Goal: Task Accomplishment & Management: Manage account settings

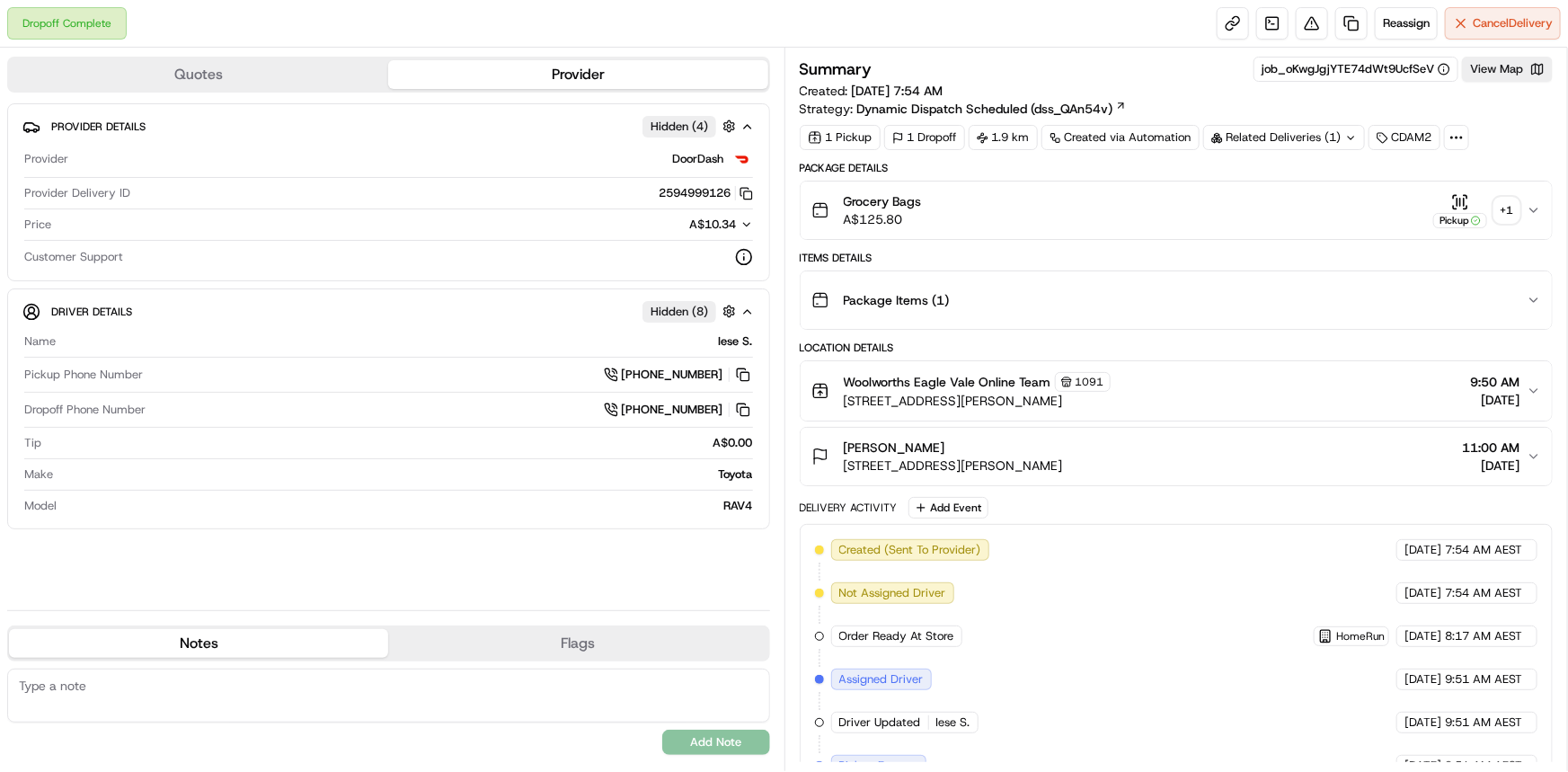
click at [801, 213] on div "+ 1" at bounding box center [1506, 210] width 25 height 25
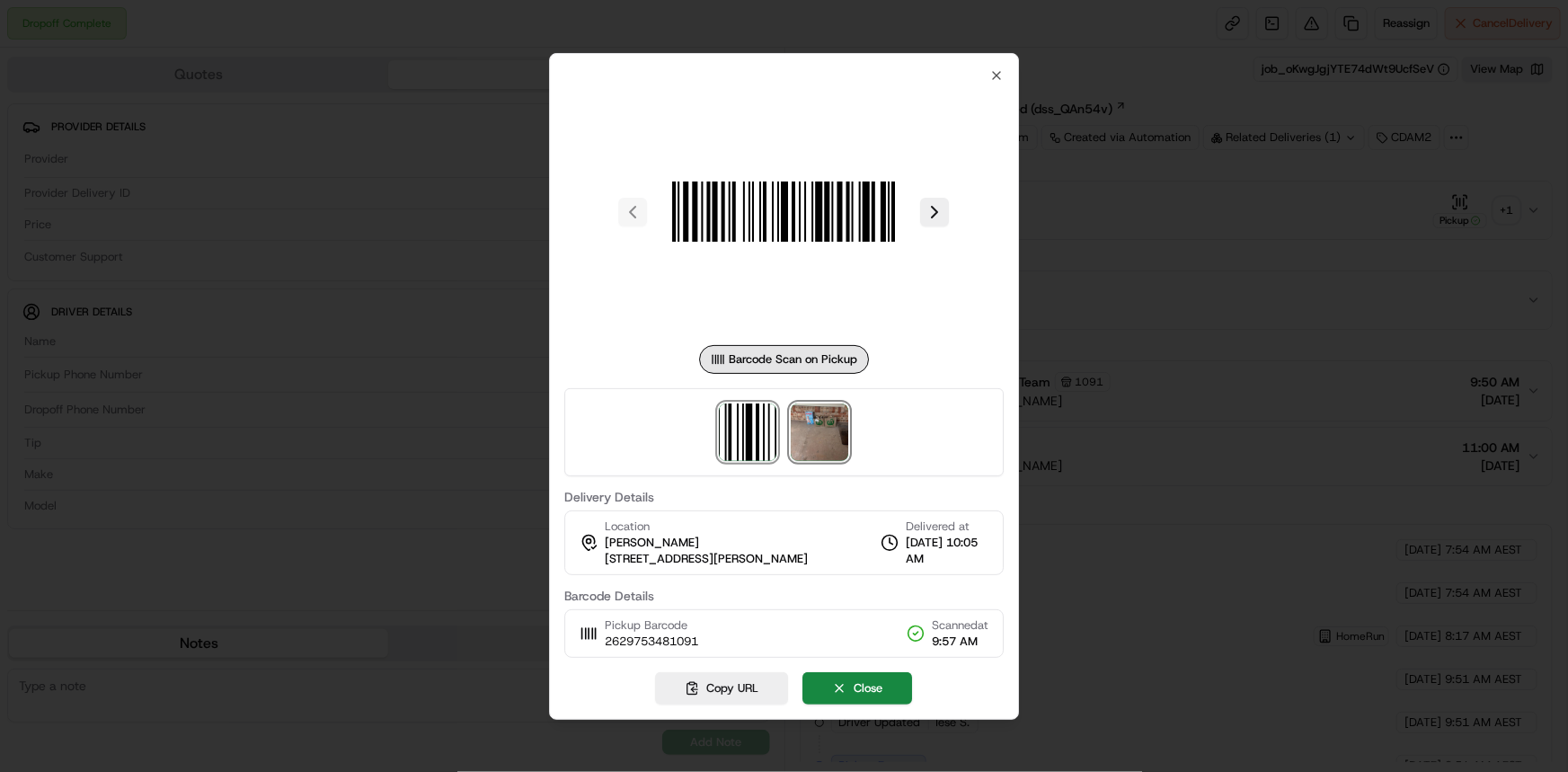
click at [801, 431] on img at bounding box center [820, 432] width 57 height 57
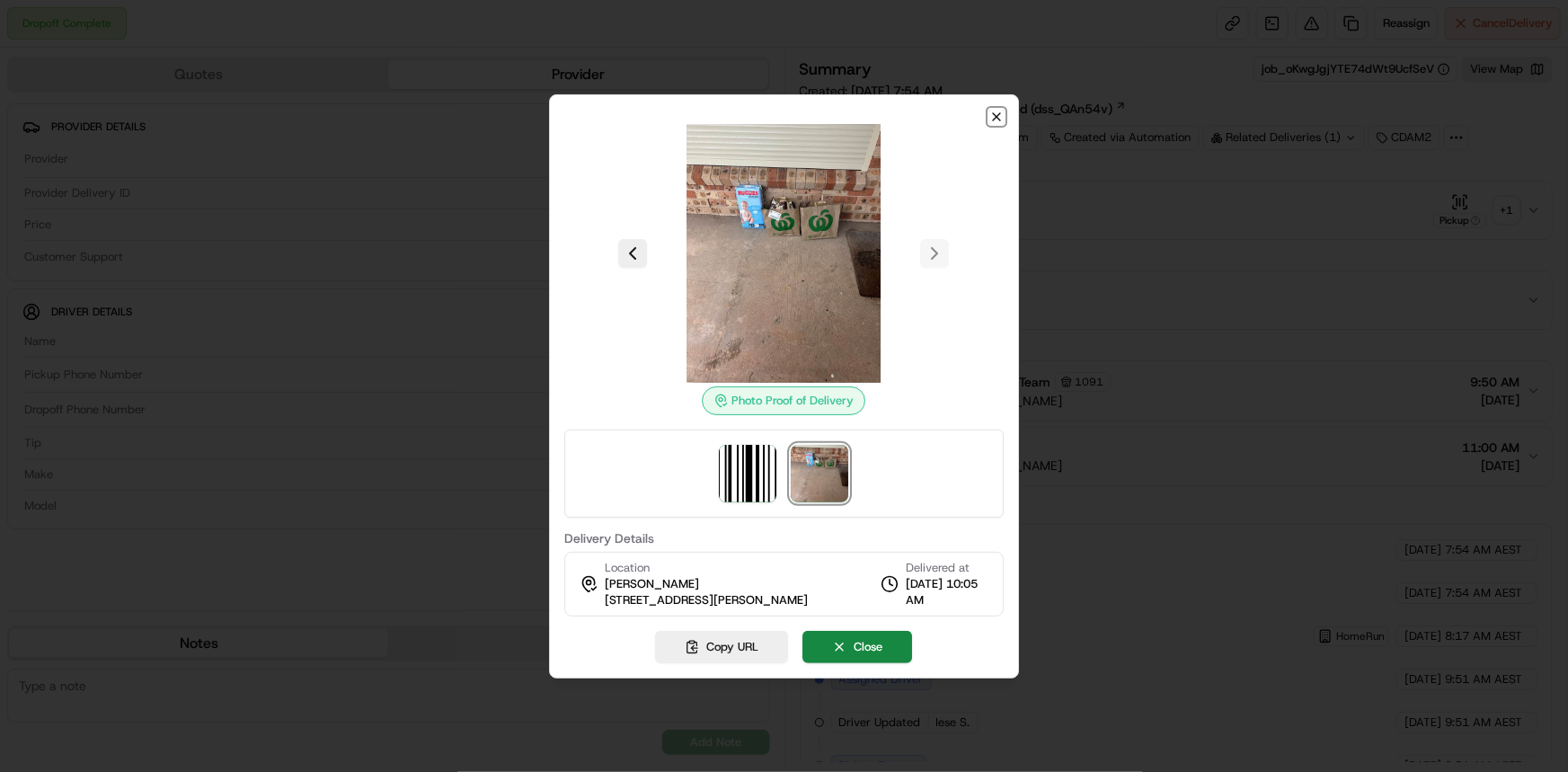
click at [801, 118] on icon "button" at bounding box center [997, 117] width 7 height 7
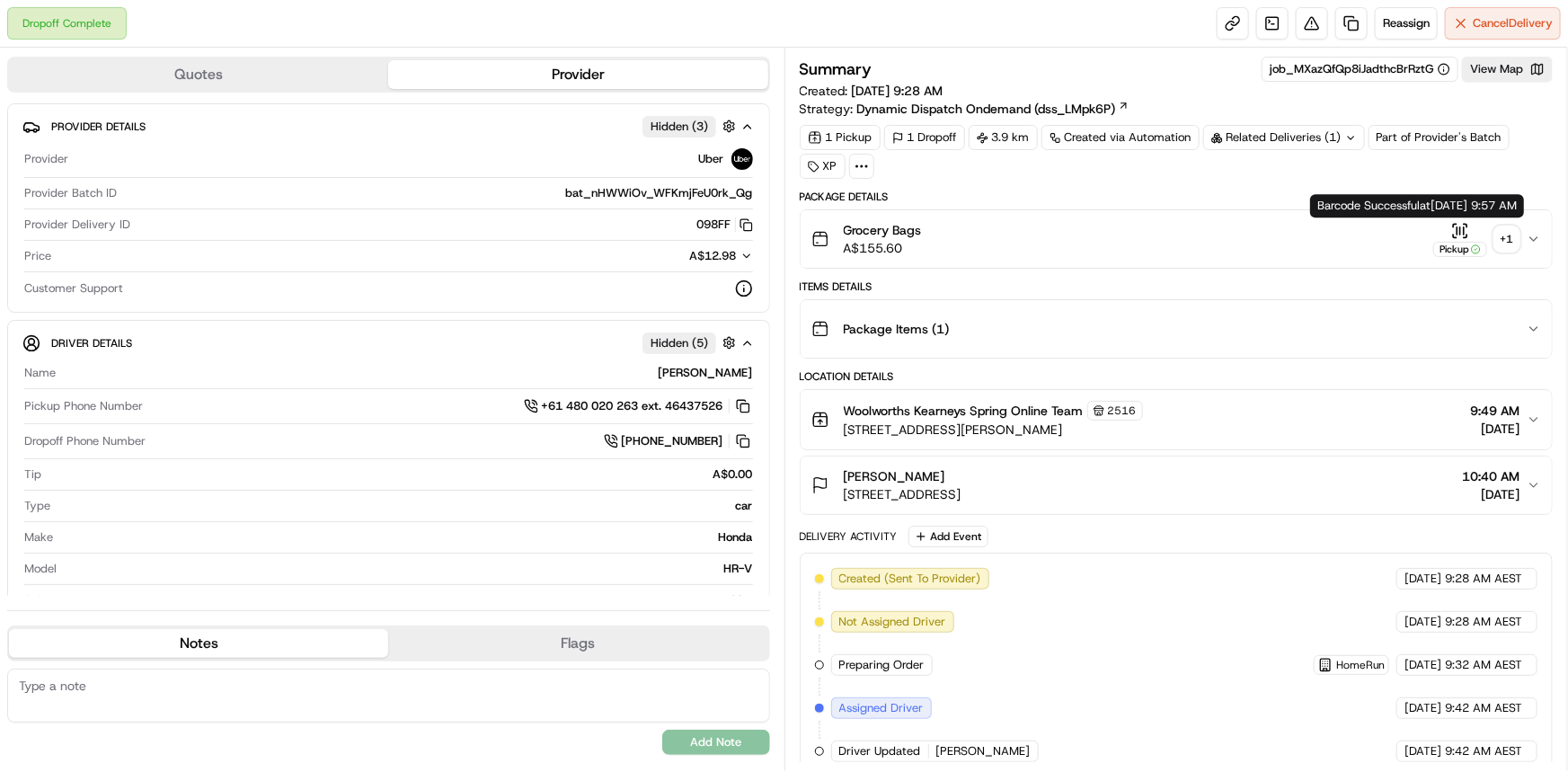
click at [801, 235] on button "Pickup + 1" at bounding box center [1476, 239] width 86 height 35
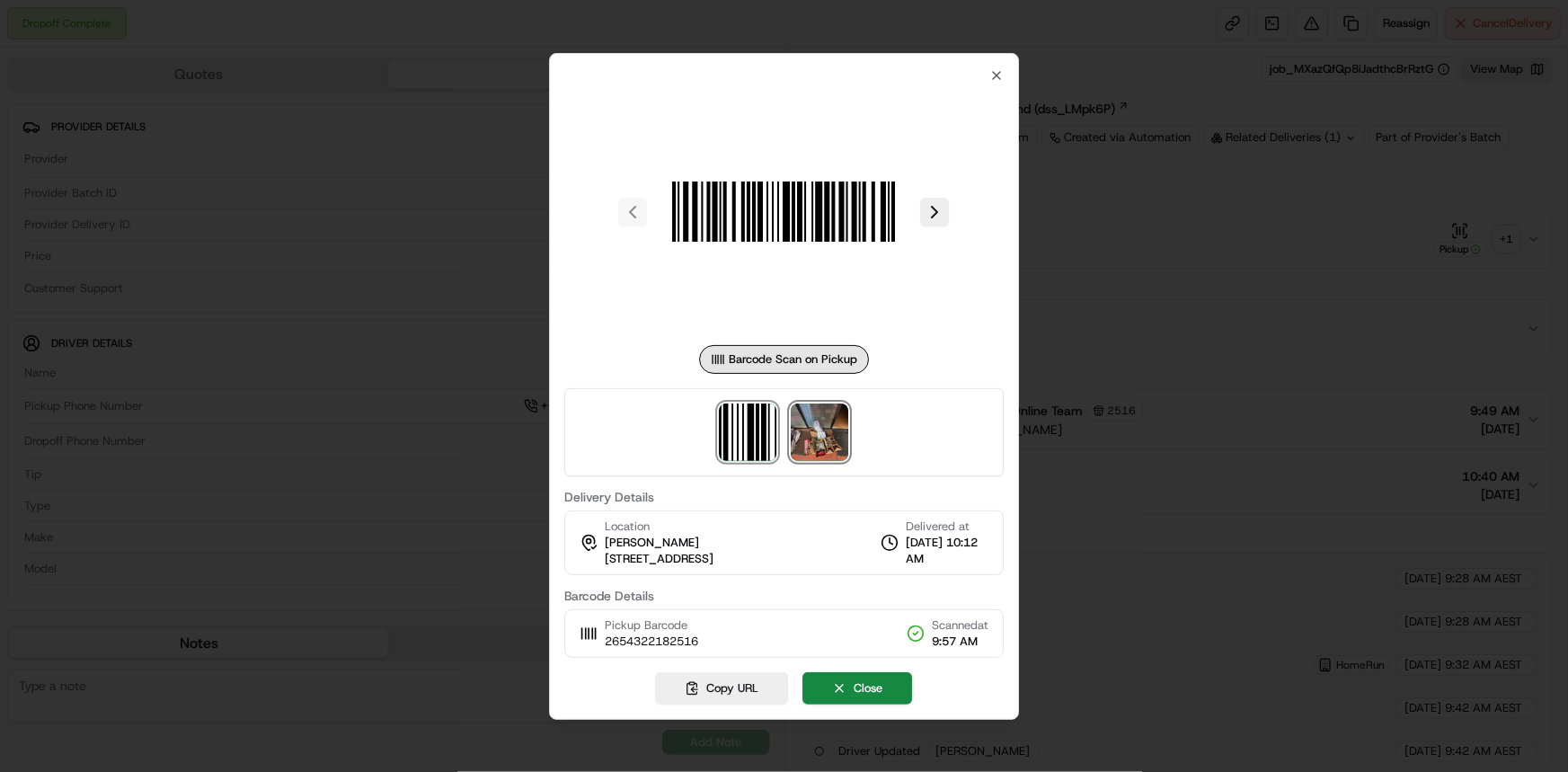
click at [801, 432] on img at bounding box center [820, 432] width 57 height 57
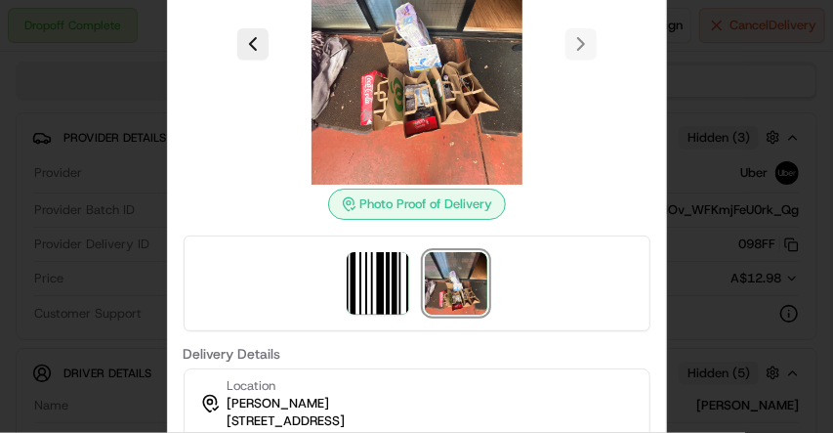
click at [756, 131] on div at bounding box center [416, 216] width 833 height 433
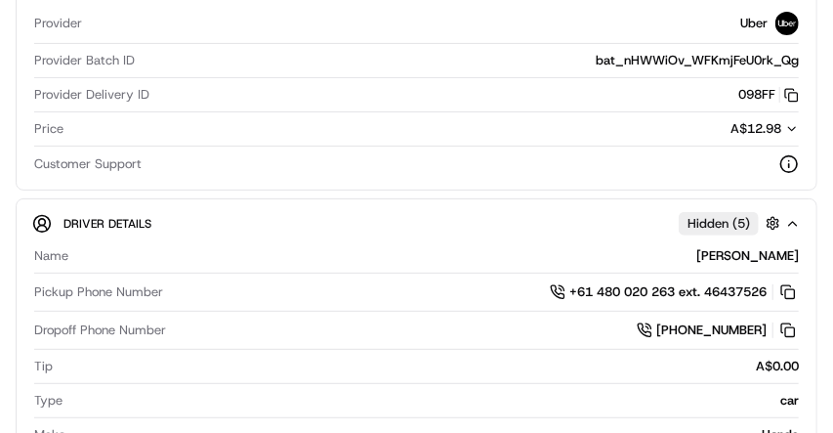
scroll to position [391, 0]
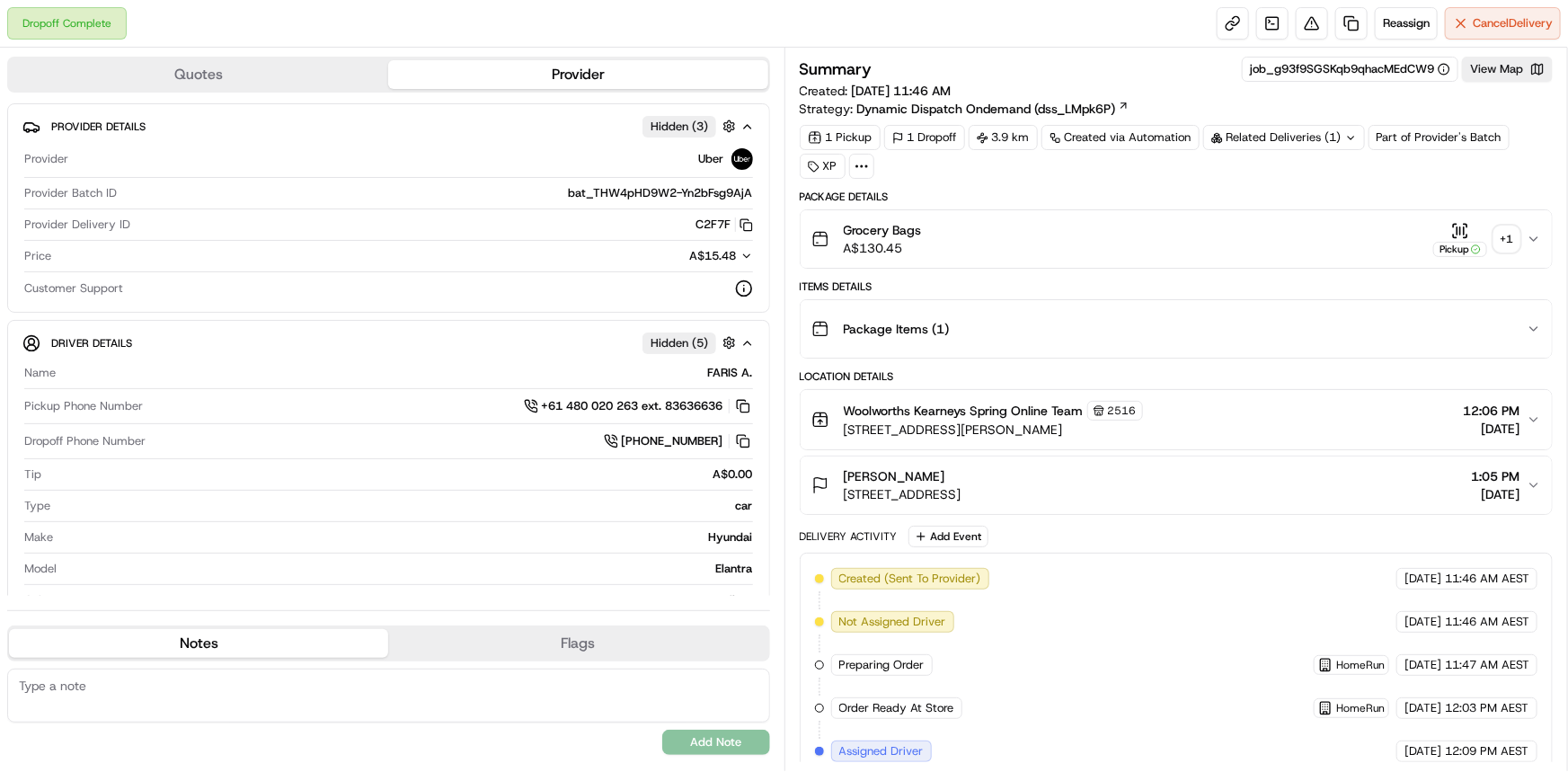
click at [587, 234] on div "+ 1" at bounding box center [1506, 238] width 25 height 25
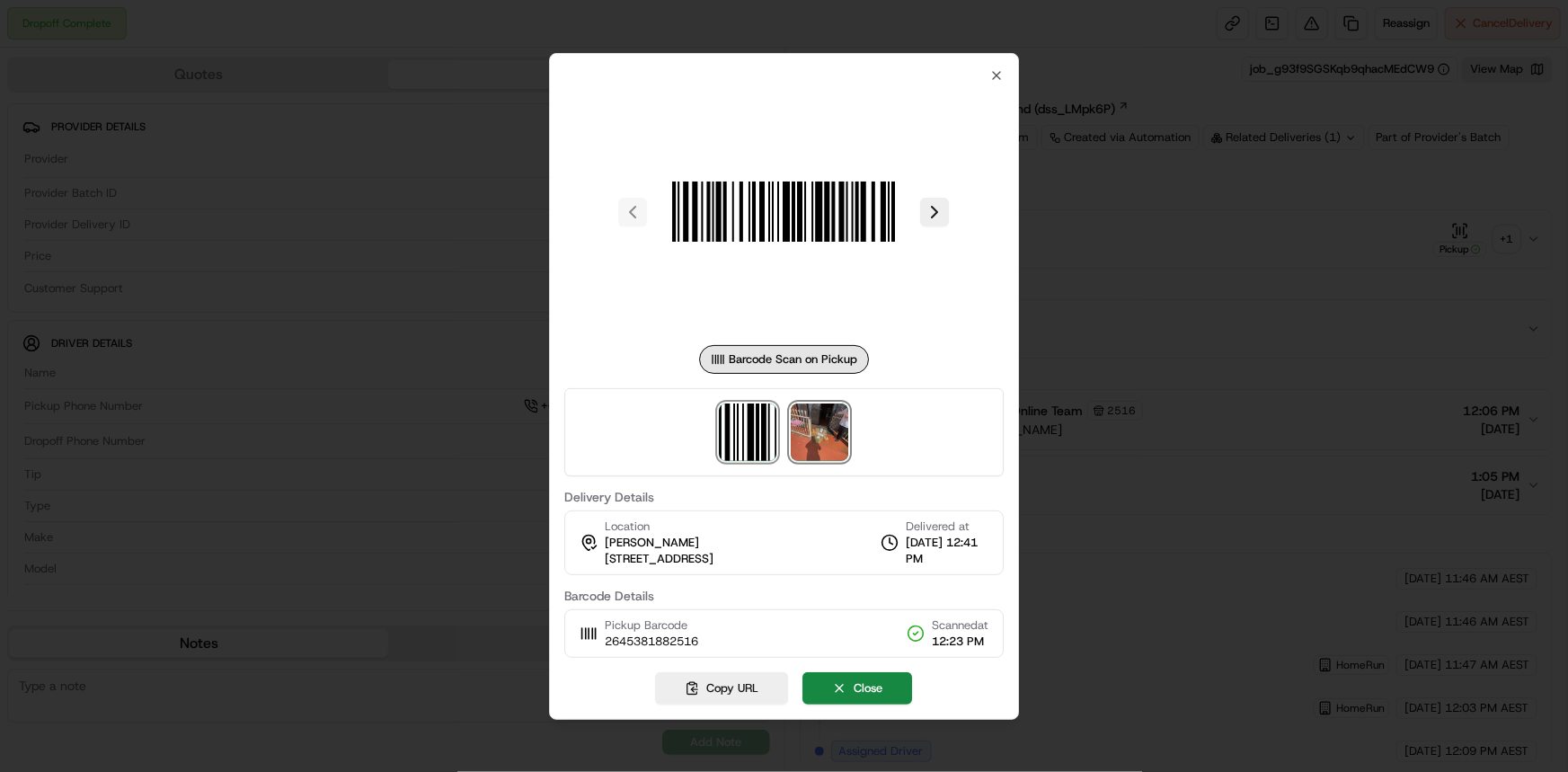
click at [587, 439] on img at bounding box center [820, 432] width 57 height 57
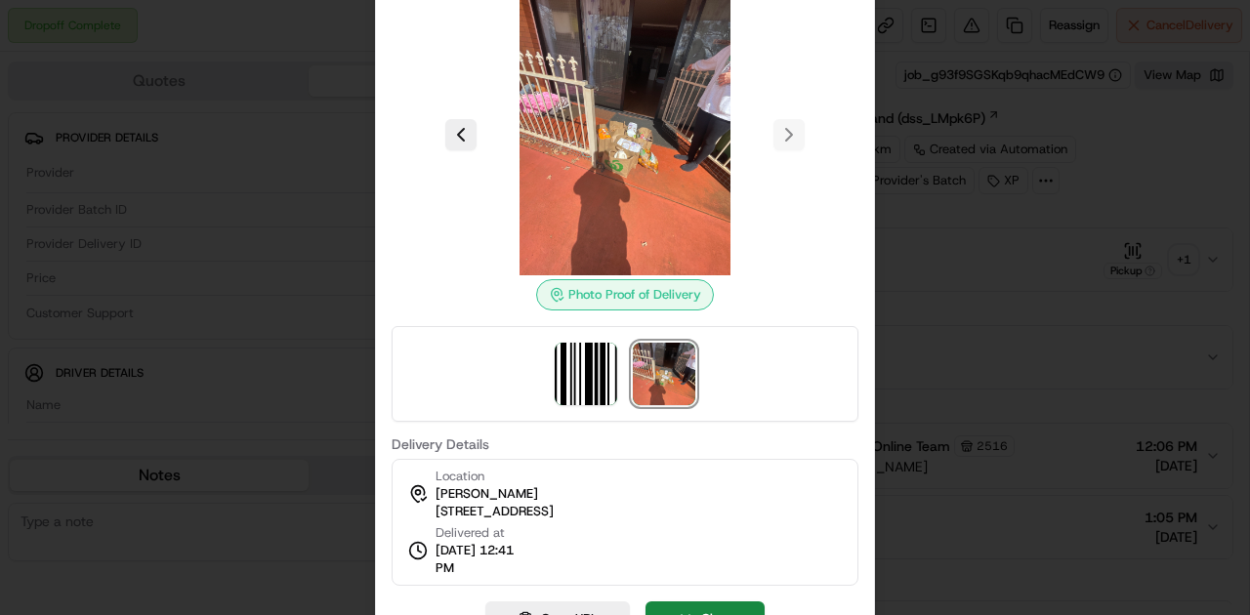
click at [638, 98] on div at bounding box center [625, 307] width 1250 height 615
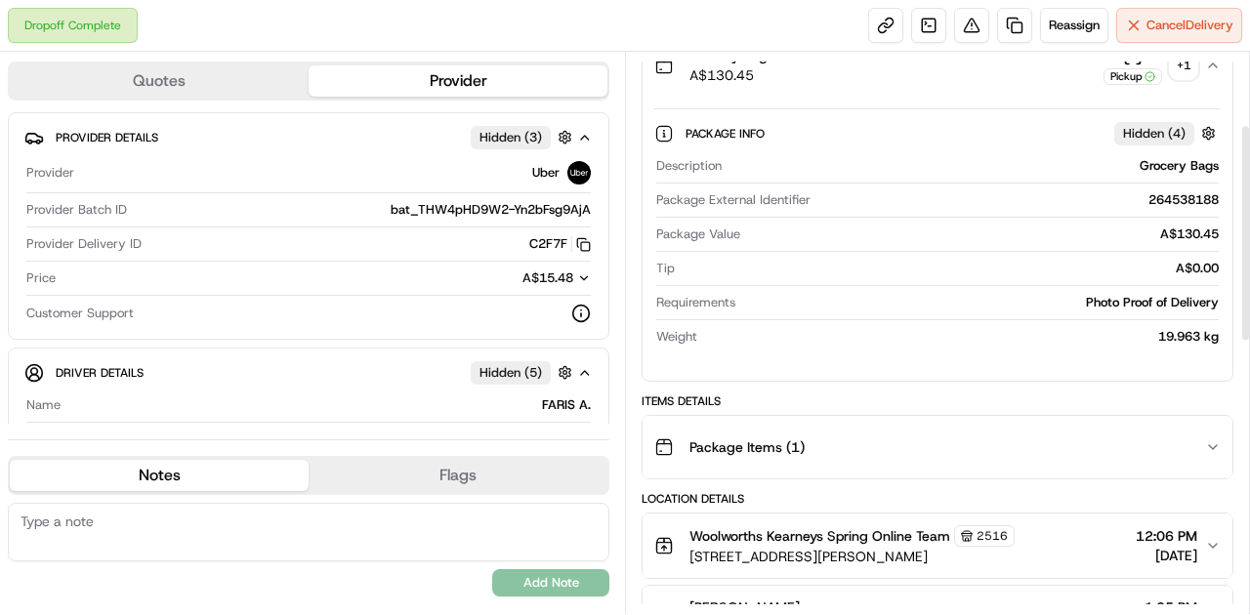
scroll to position [195, 0]
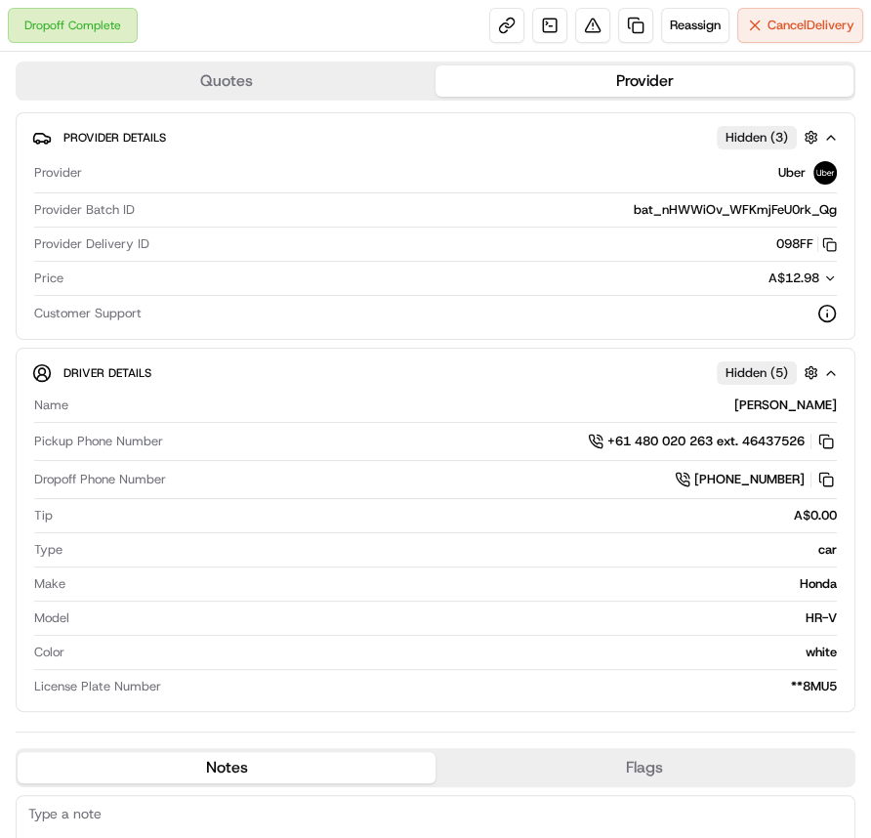
click at [638, 169] on div "Uber" at bounding box center [463, 172] width 747 height 23
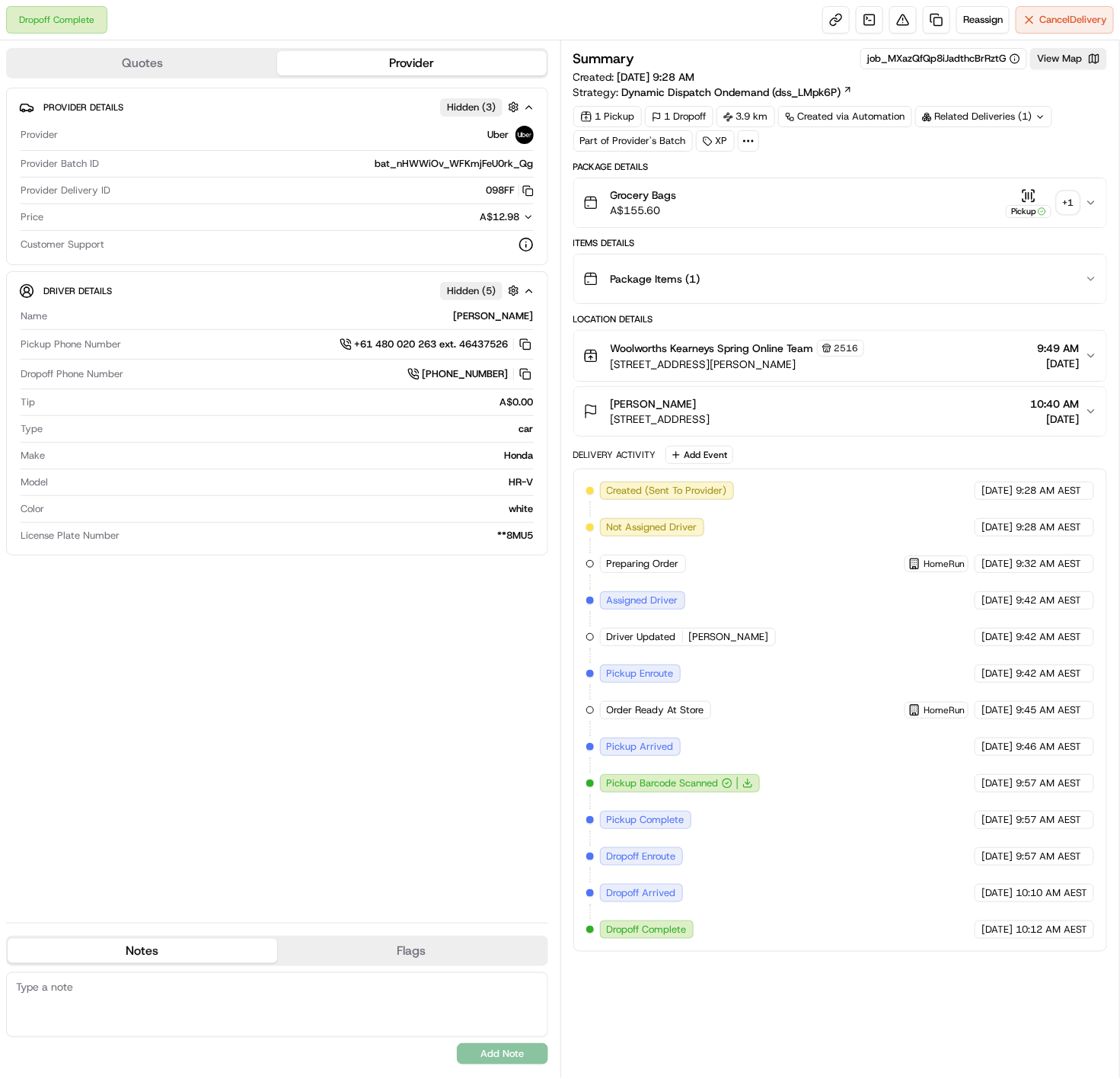
click at [498, 21] on div "Dropoff Complete Reassign Cancel Delivery" at bounding box center [560, 20] width 1120 height 41
click at [498, 201] on div "+ 1" at bounding box center [1068, 202] width 21 height 21
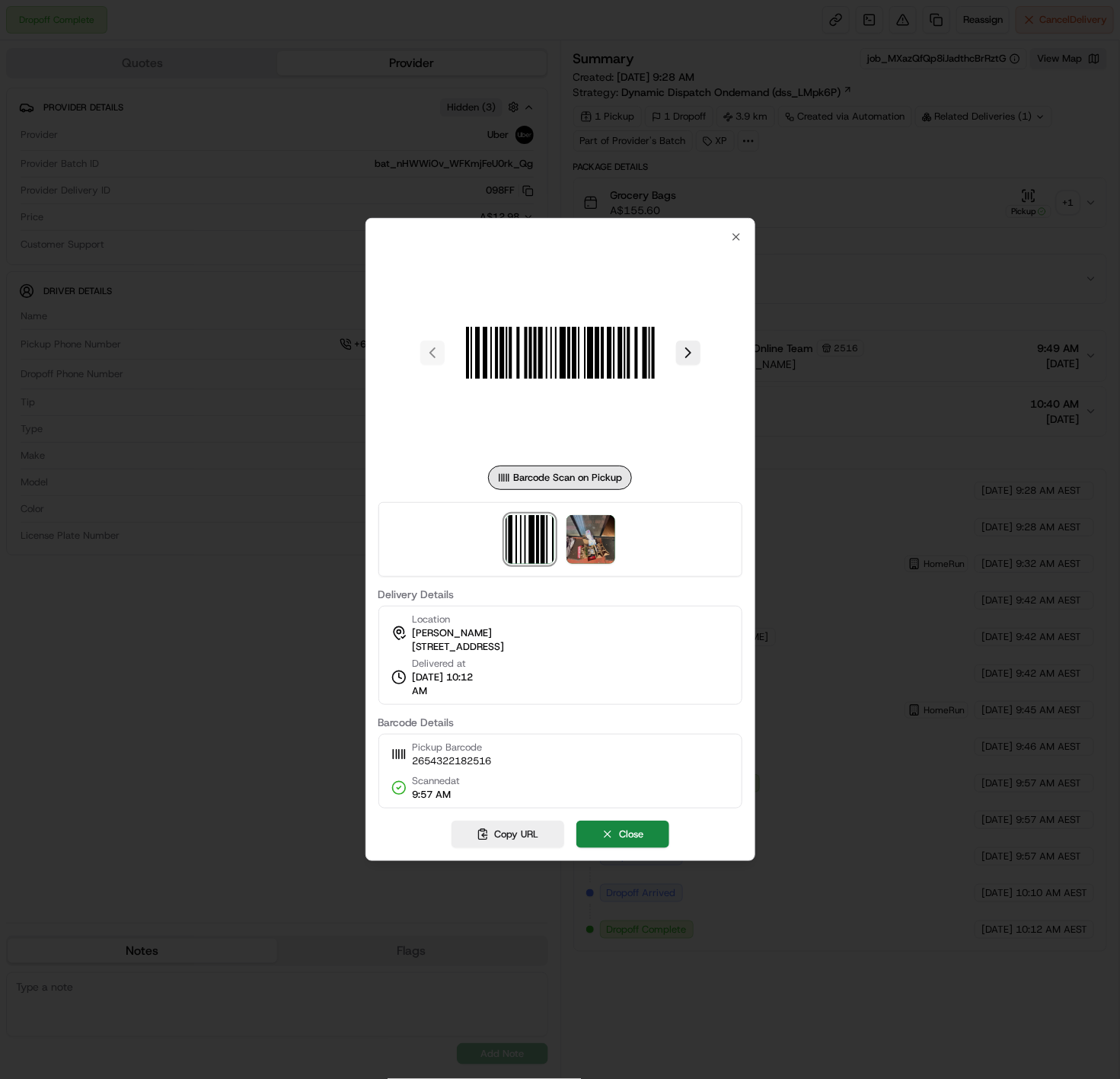
drag, startPoint x: 611, startPoint y: 526, endPoint x: 594, endPoint y: 535, distance: 19.2
click at [498, 478] on div at bounding box center [560, 539] width 364 height 75
click at [498, 478] on img at bounding box center [590, 539] width 48 height 48
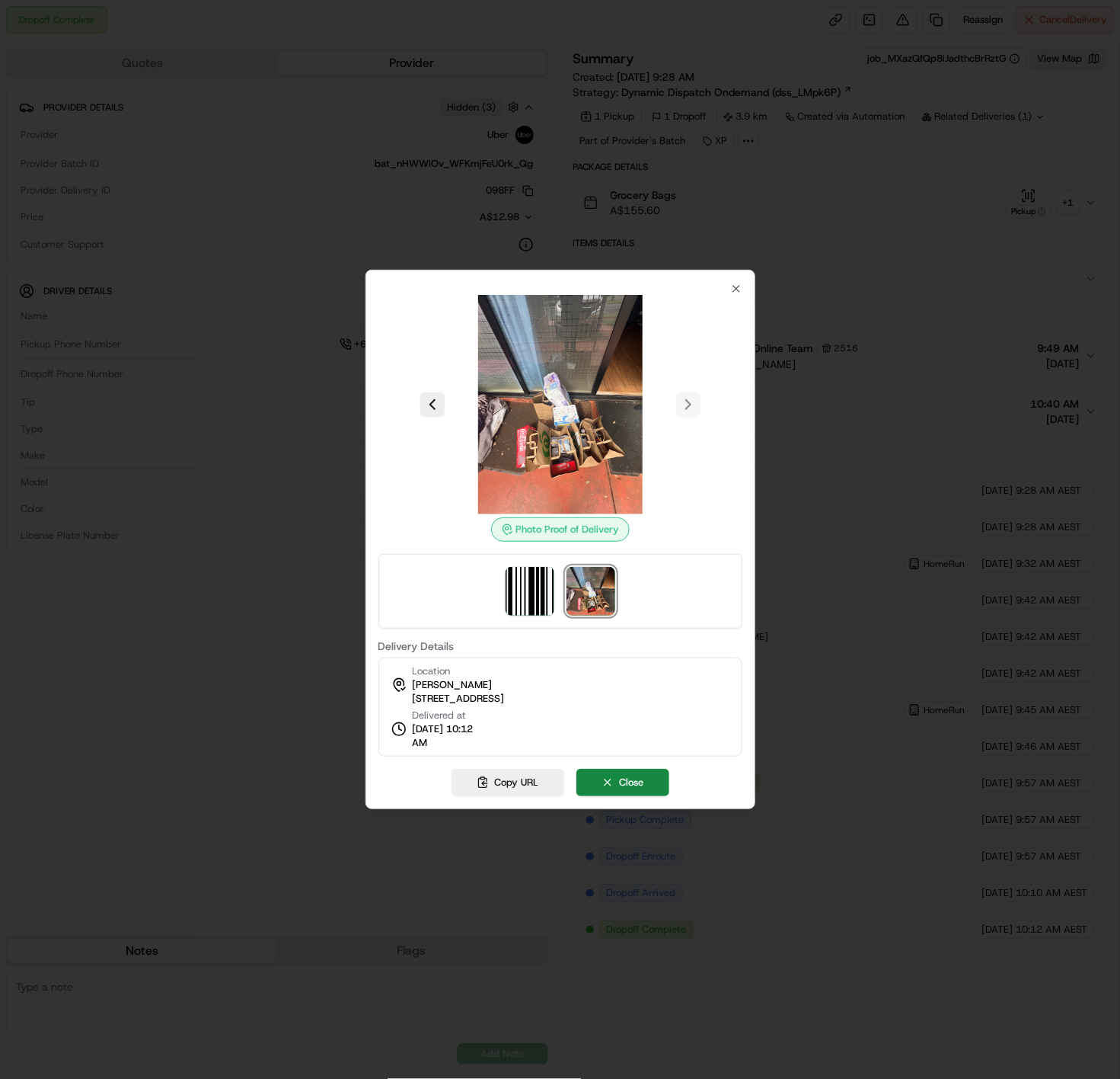
click at [498, 168] on div at bounding box center [560, 539] width 1120 height 1079
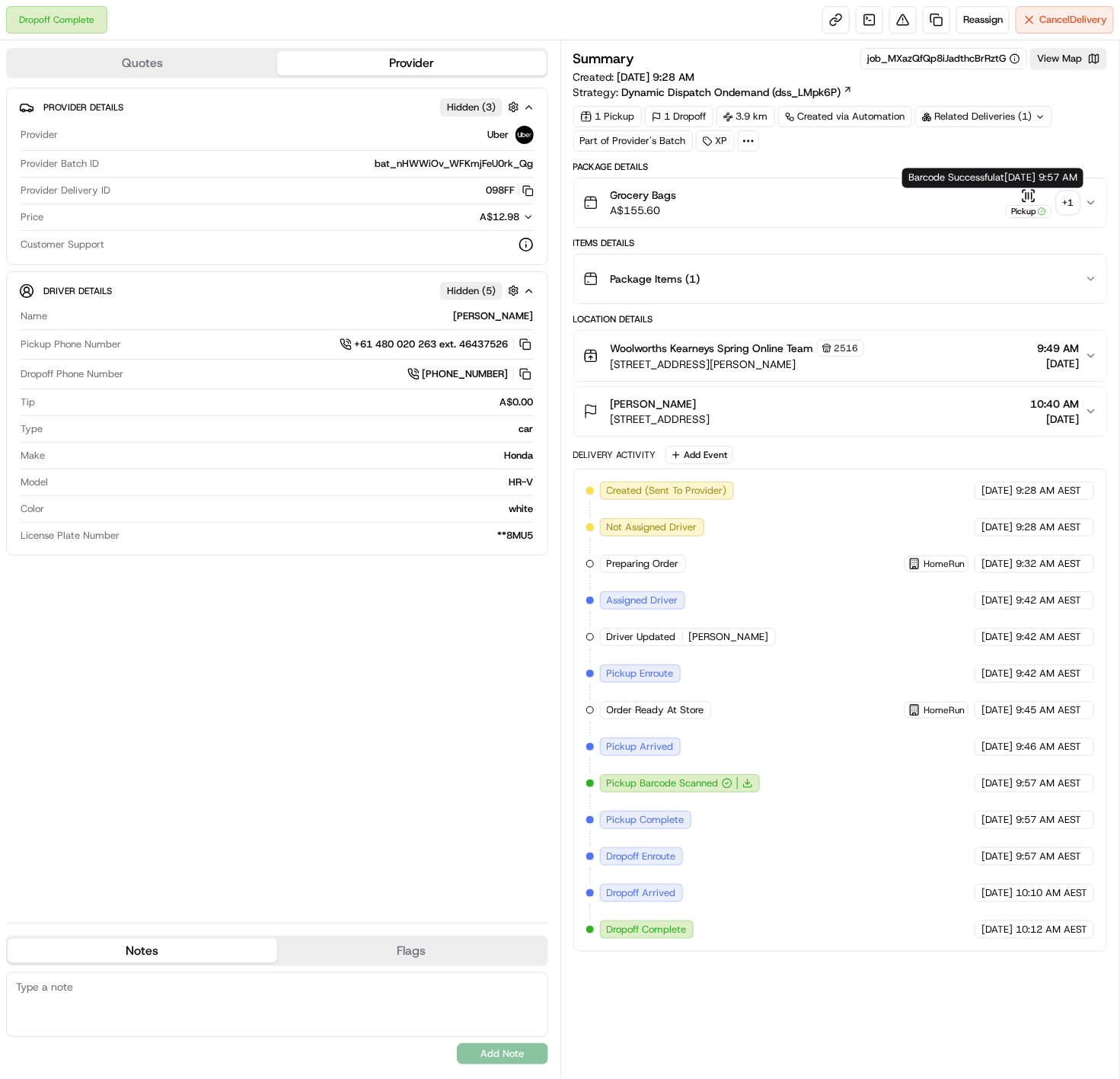
click at [1072, 207] on div "+ 1" at bounding box center [1068, 202] width 21 height 21
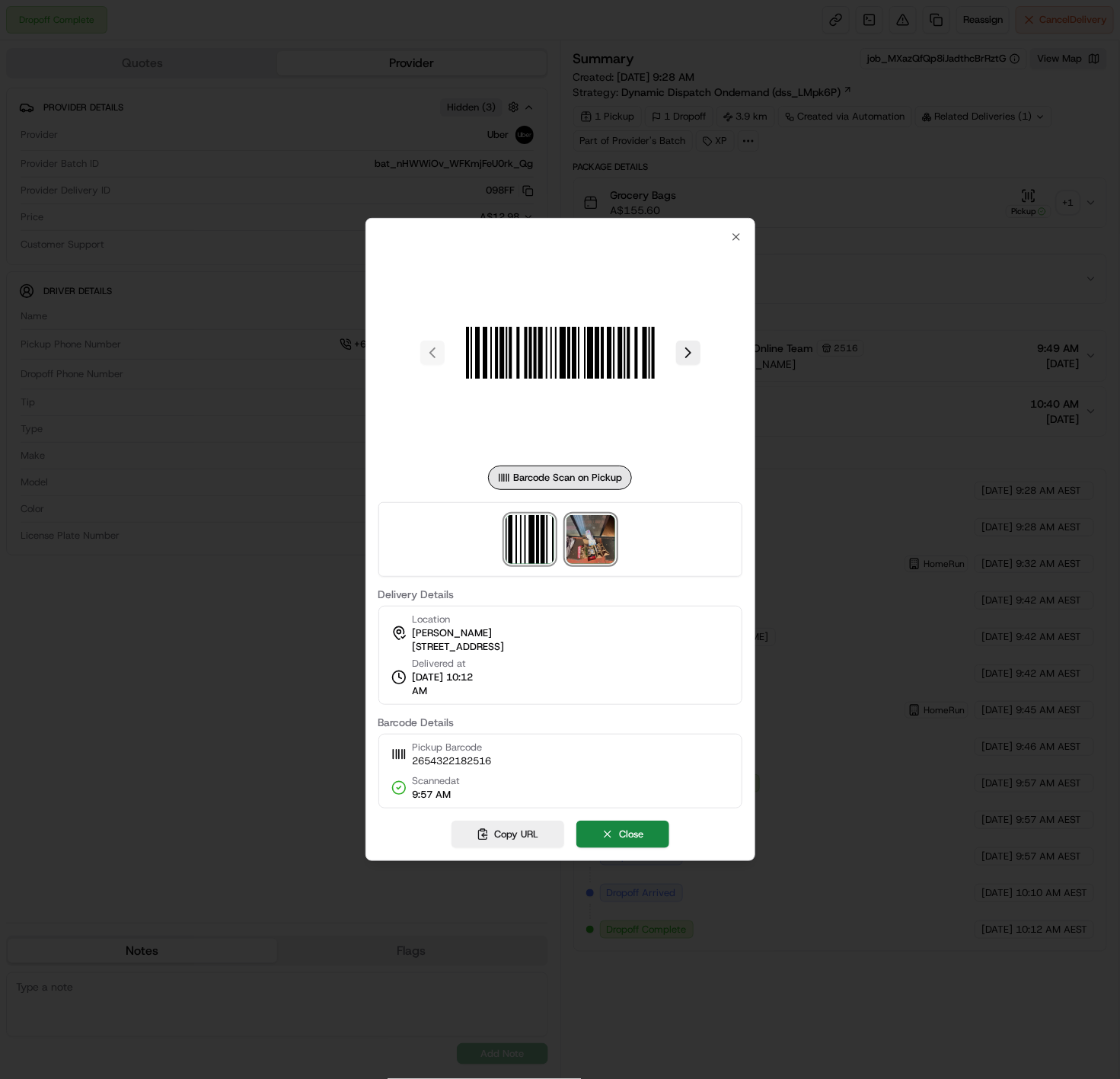
click at [592, 549] on img at bounding box center [590, 539] width 48 height 48
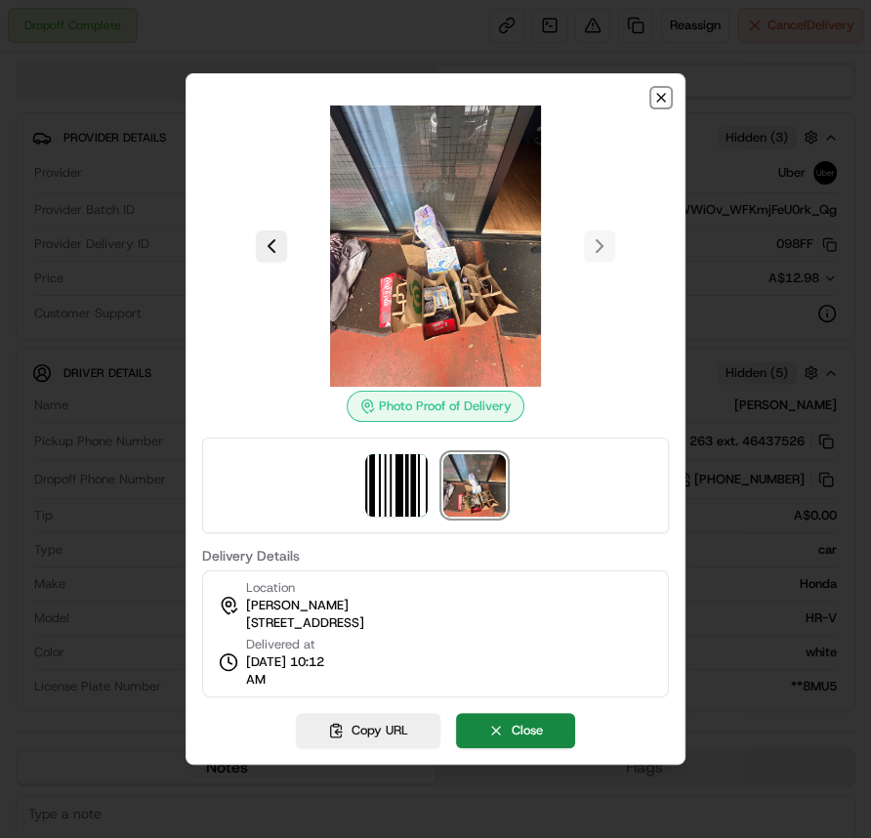
click at [659, 99] on icon "button" at bounding box center [661, 98] width 8 height 8
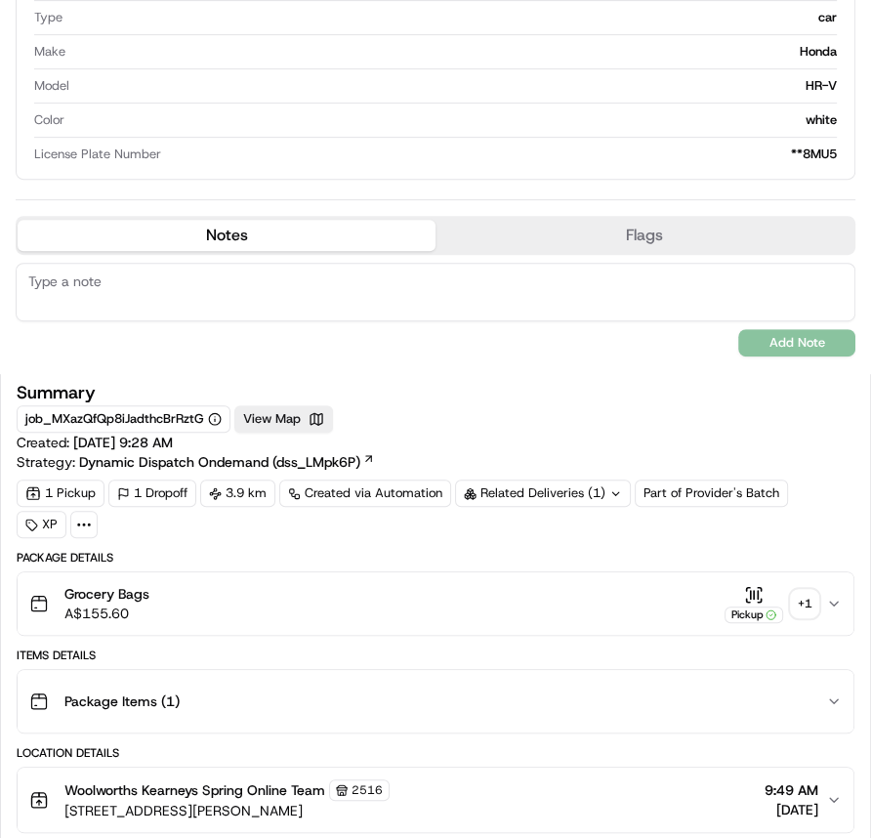
scroll to position [976, 0]
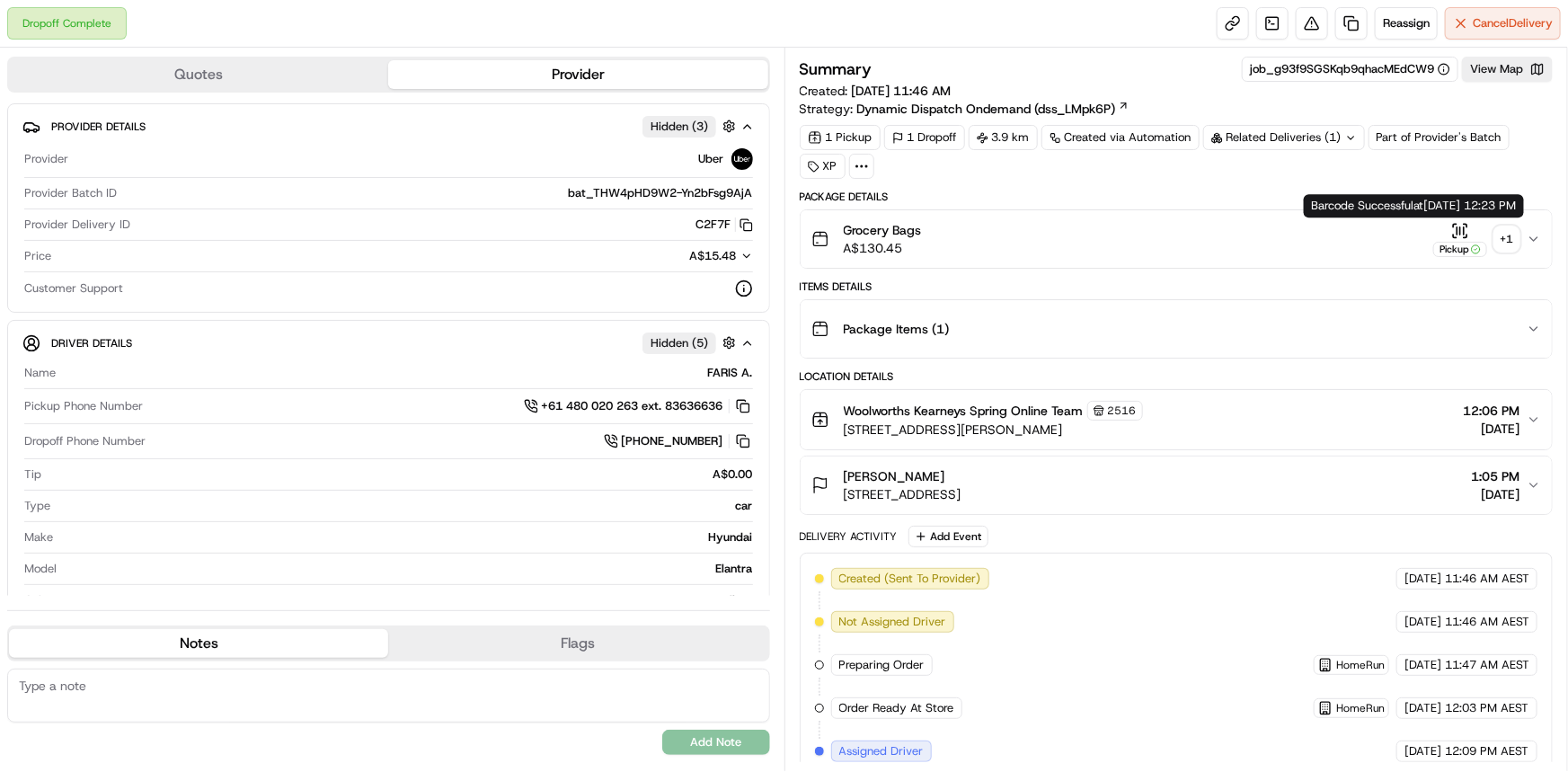
click at [801, 239] on div "+ 1" at bounding box center [1506, 238] width 25 height 25
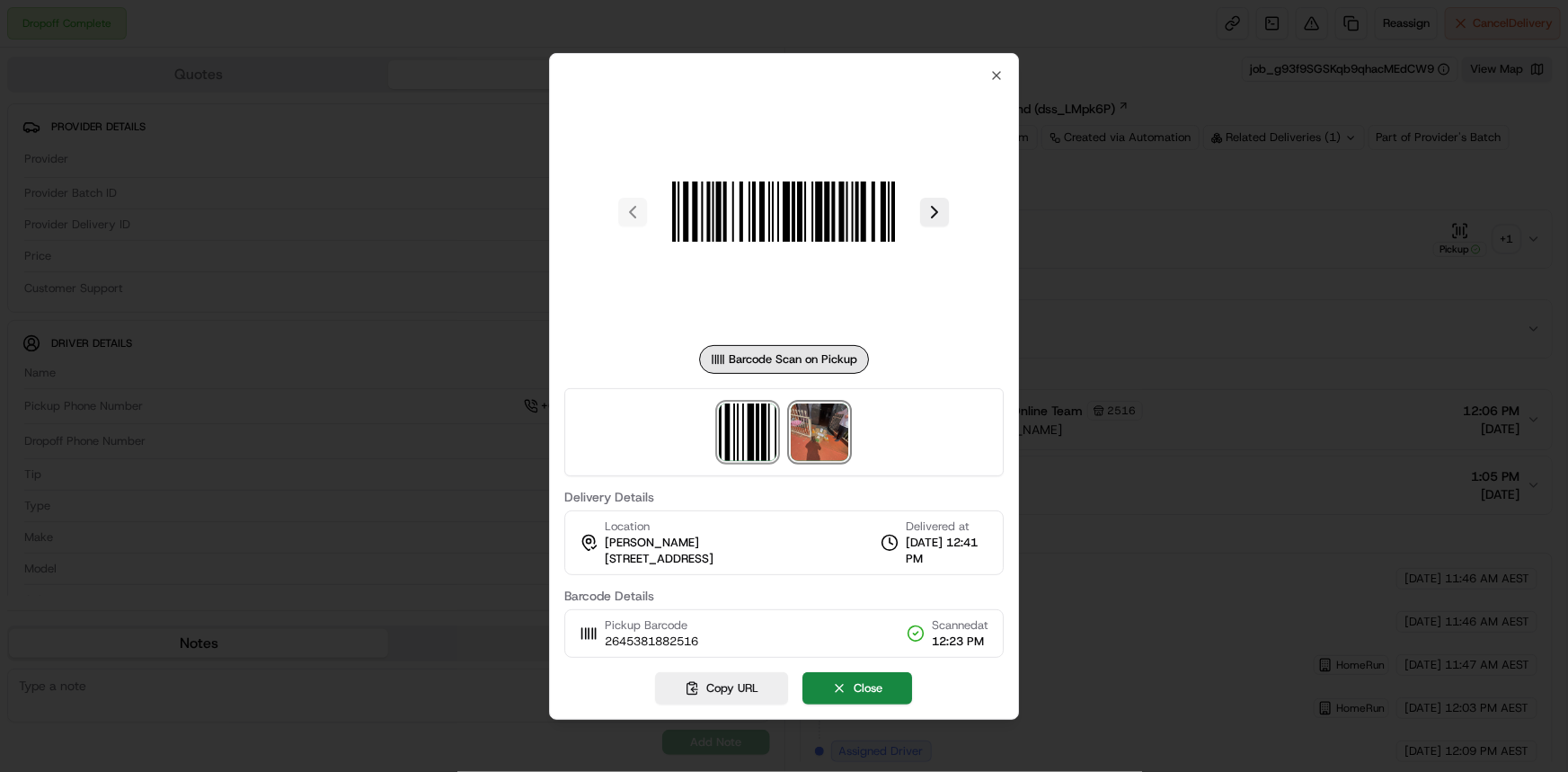
click at [801, 426] on img at bounding box center [820, 432] width 57 height 57
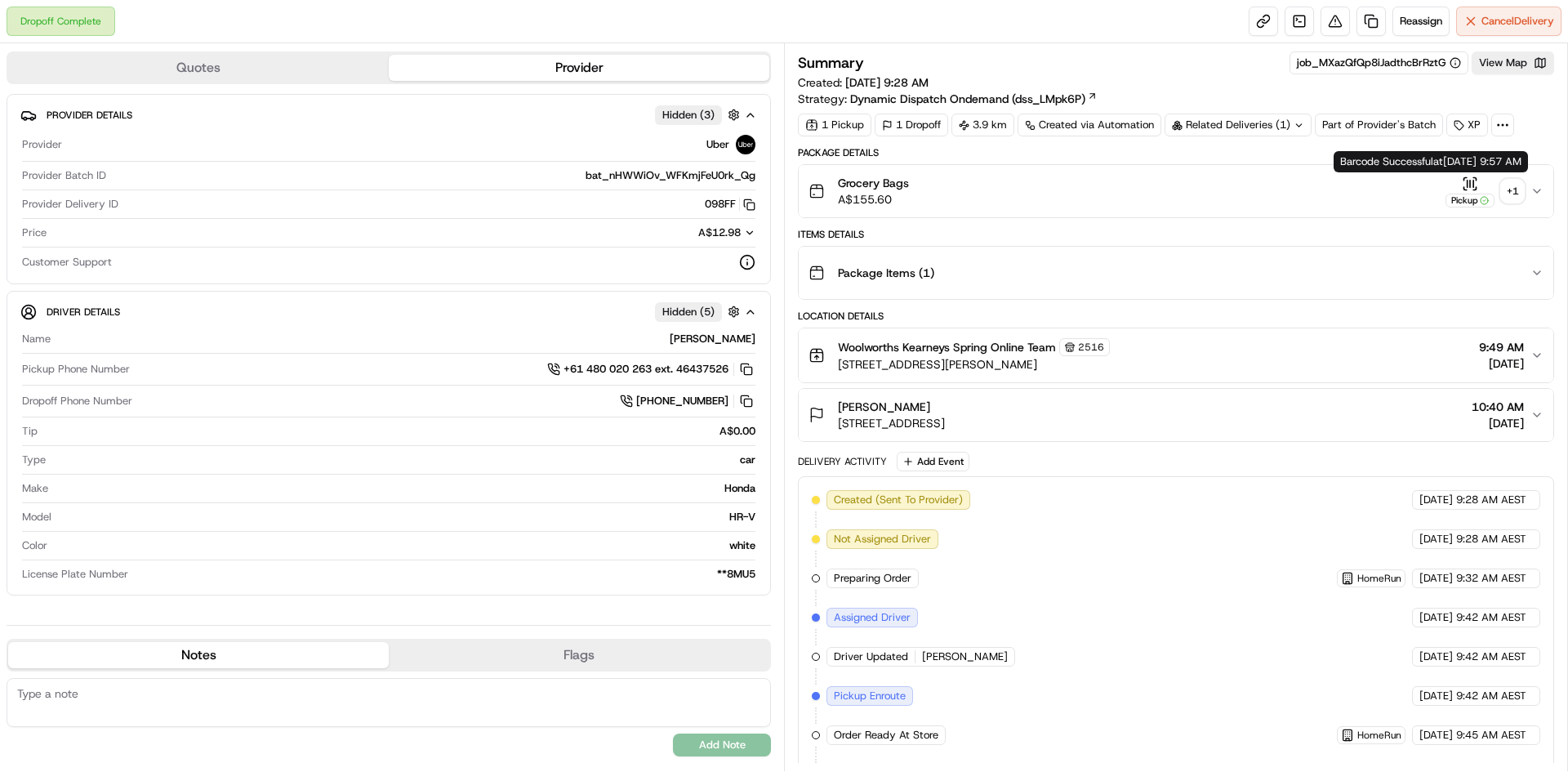
click at [399, 190] on div "+ 1" at bounding box center [1512, 191] width 23 height 23
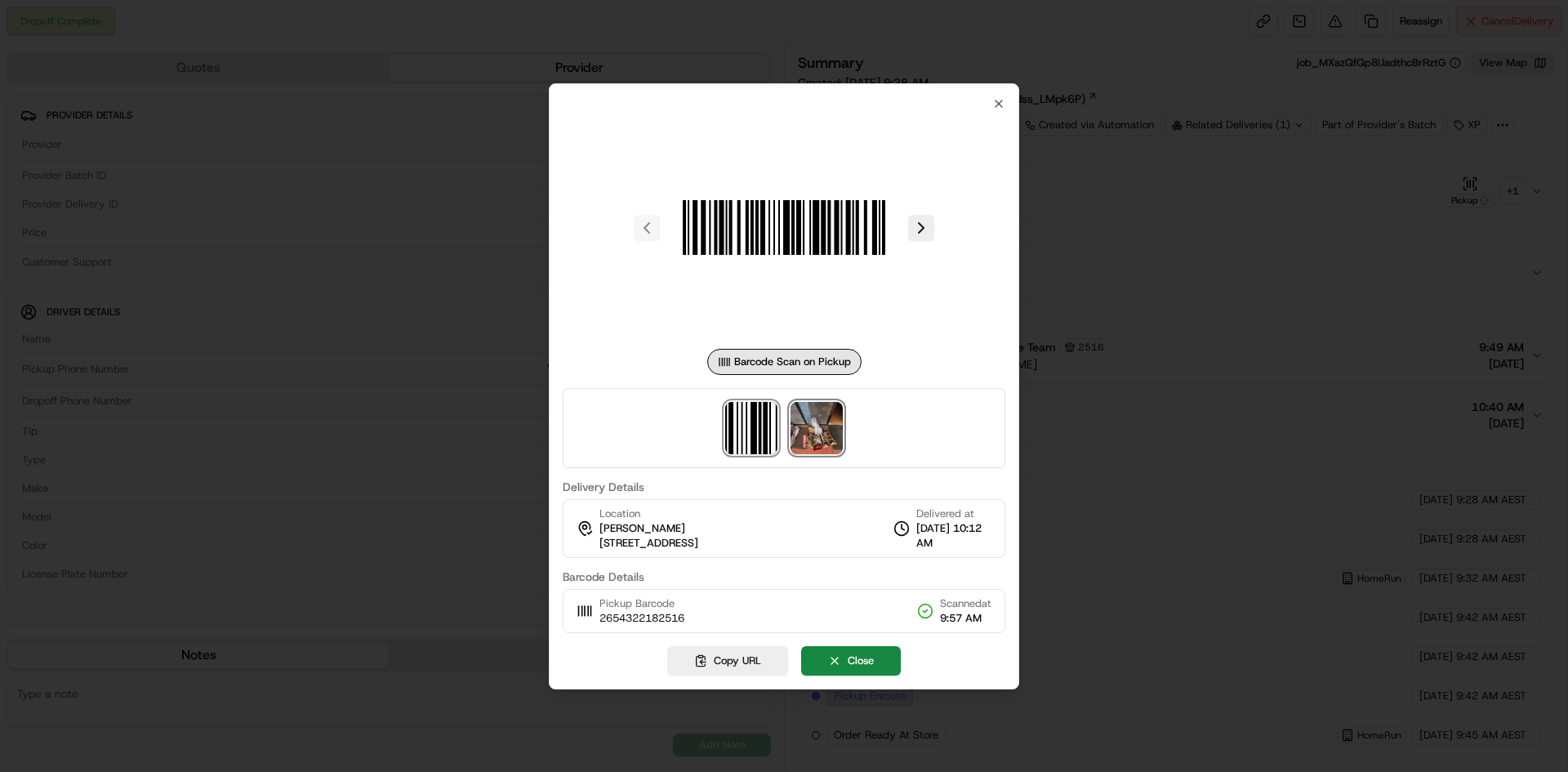
click at [399, 385] on img at bounding box center [816, 427] width 52 height 52
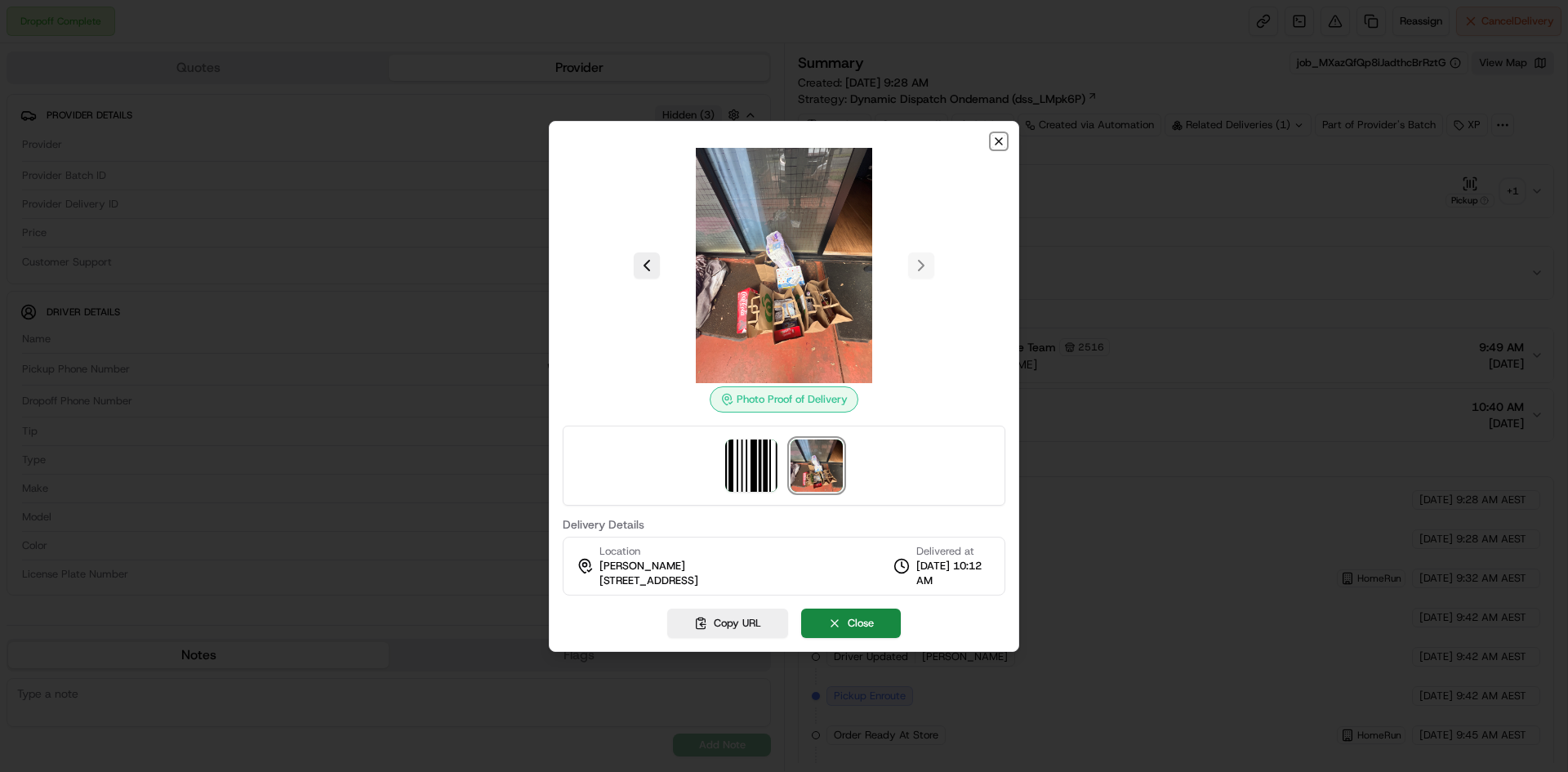
click at [399, 141] on icon "button" at bounding box center [999, 141] width 13 height 13
